Goal: Task Accomplishment & Management: Complete application form

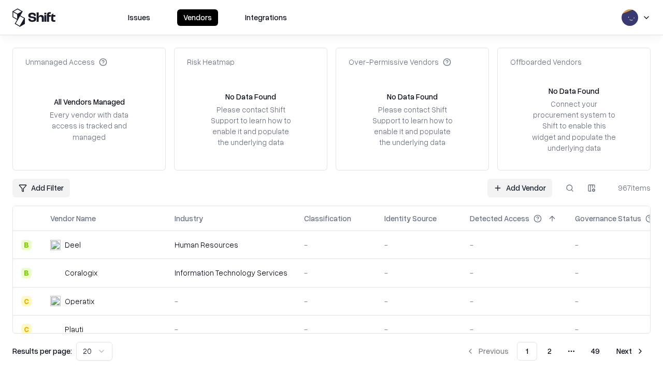
click at [519, 187] on link "Add Vendor" at bounding box center [519, 188] width 65 height 19
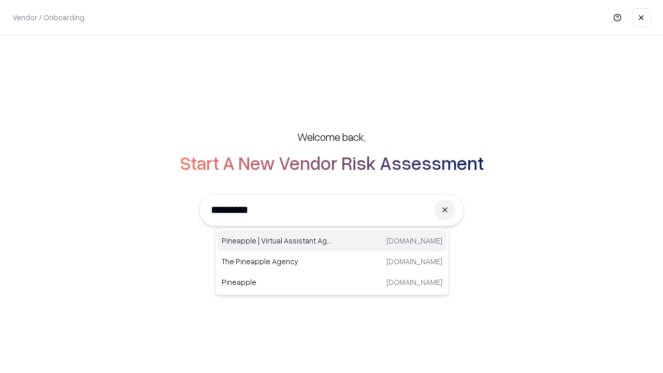
click at [332, 241] on div "Pineapple | Virtual Assistant Agency [DOMAIN_NAME]" at bounding box center [331, 240] width 229 height 21
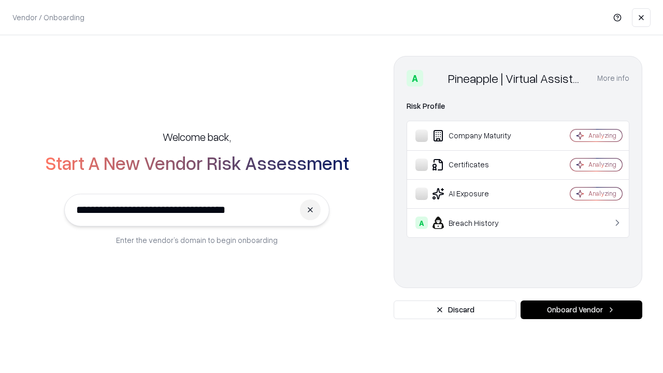
type input "**********"
click at [581, 310] on button "Onboard Vendor" at bounding box center [581, 309] width 122 height 19
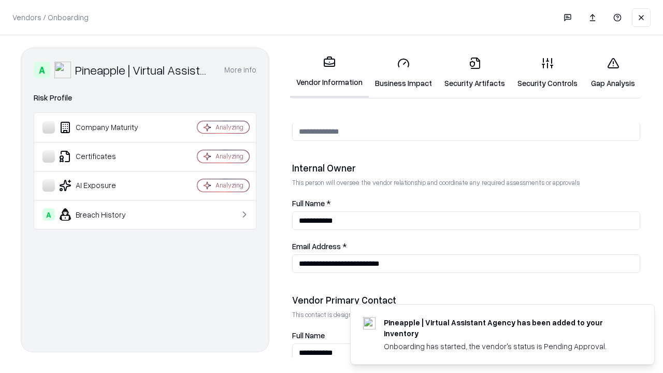
scroll to position [536, 0]
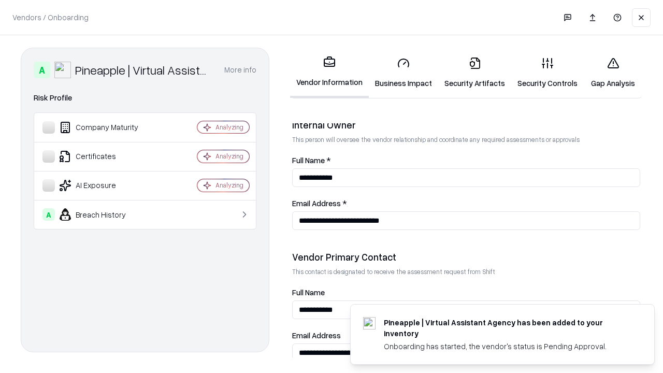
click at [403, 72] on link "Business Impact" at bounding box center [403, 73] width 69 height 48
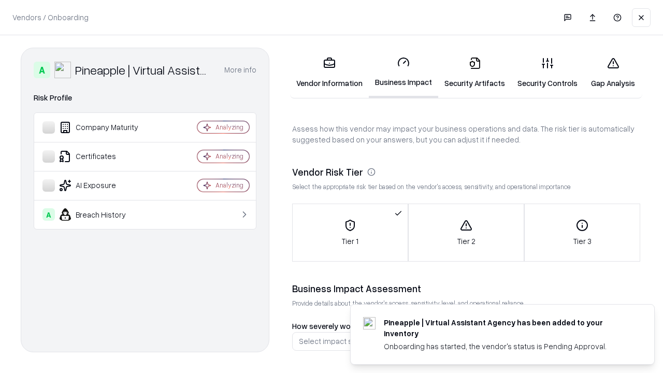
click at [474, 72] on link "Security Artifacts" at bounding box center [474, 73] width 73 height 48
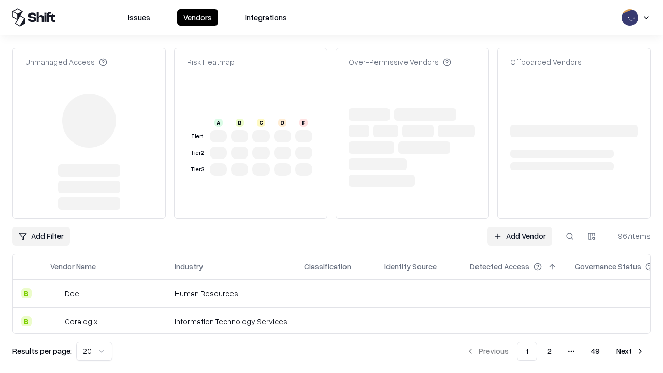
click at [519, 227] on link "Add Vendor" at bounding box center [519, 236] width 65 height 19
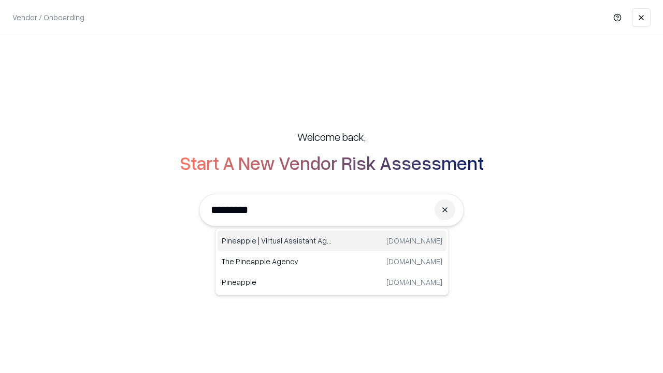
click at [332, 241] on div "Pineapple | Virtual Assistant Agency [DOMAIN_NAME]" at bounding box center [331, 240] width 229 height 21
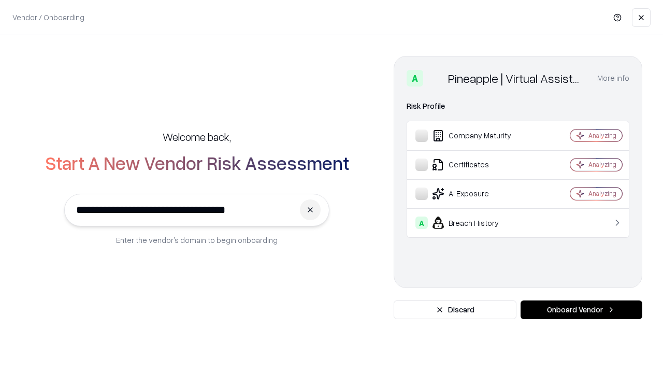
type input "**********"
click at [581, 310] on button "Onboard Vendor" at bounding box center [581, 309] width 122 height 19
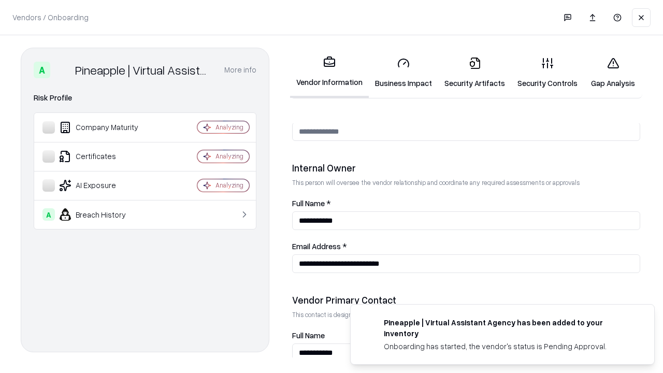
scroll to position [536, 0]
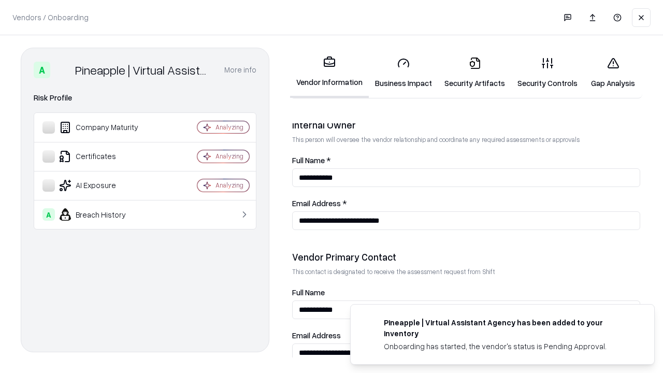
click at [613, 72] on link "Gap Analysis" at bounding box center [613, 73] width 59 height 48
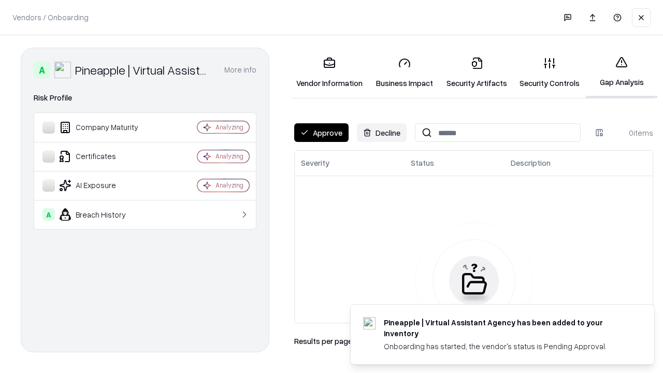
click at [321, 133] on button "Approve" at bounding box center [321, 132] width 54 height 19
